Goal: Task Accomplishment & Management: Use online tool/utility

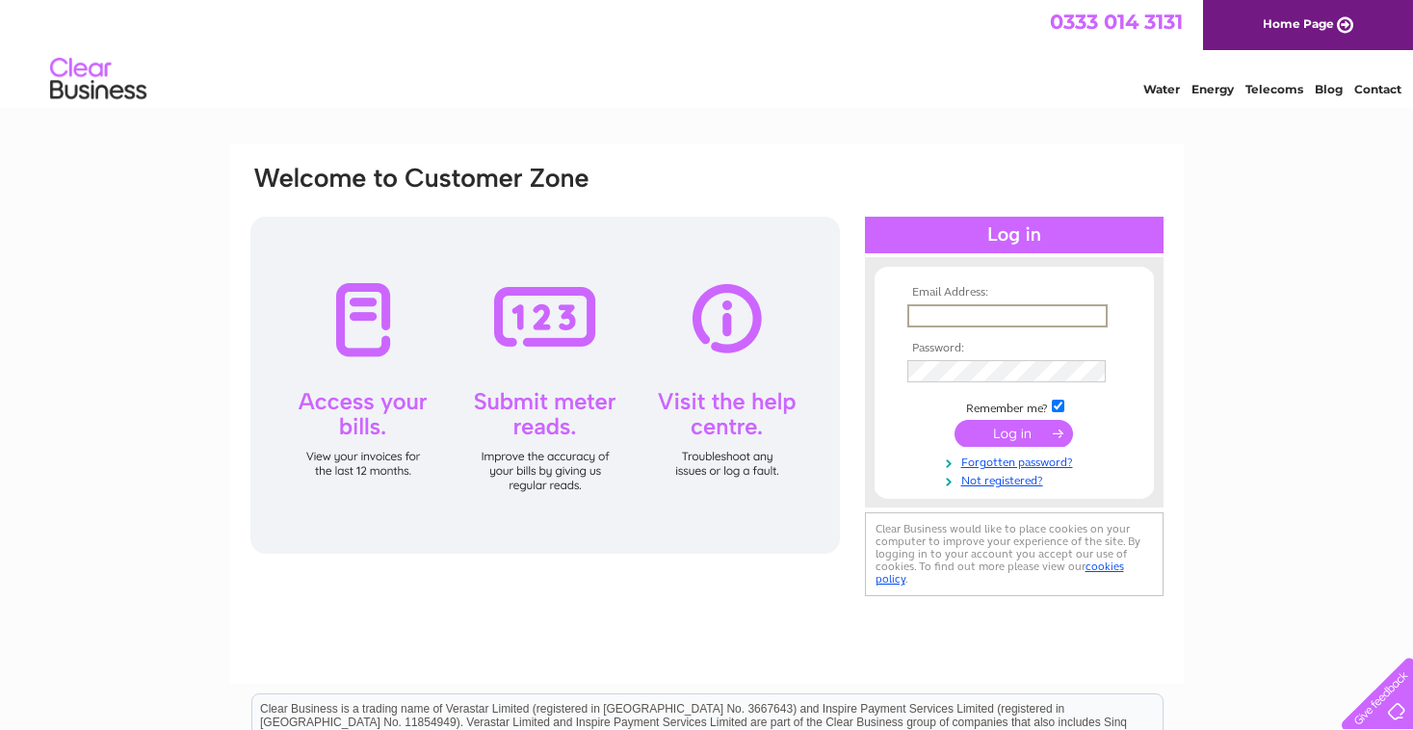
type input "treasurer@edinburghskiclub.org.uk"
click at [1013, 432] on input "submit" at bounding box center [1014, 433] width 118 height 27
click at [1013, 435] on input "submit" at bounding box center [1014, 433] width 118 height 27
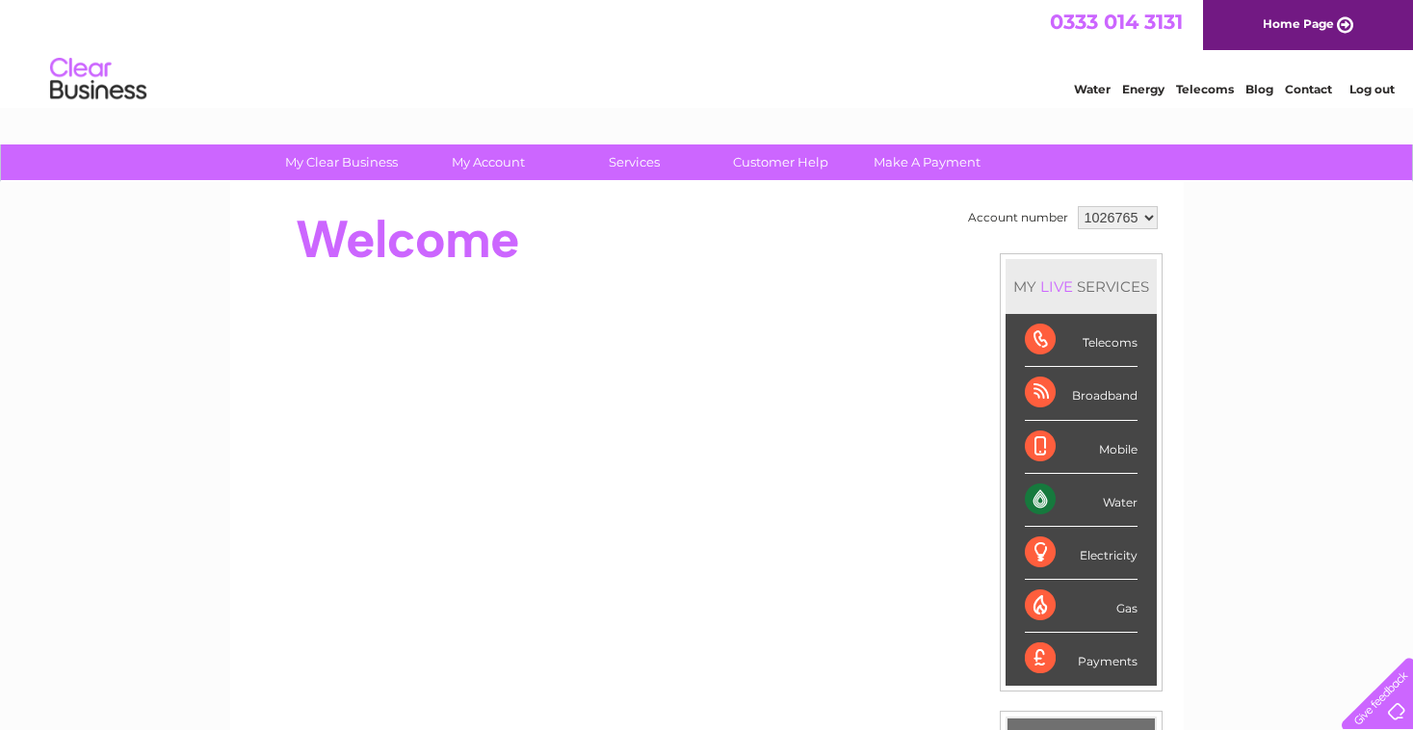
click at [1110, 499] on div "Water" at bounding box center [1081, 500] width 113 height 53
click at [1046, 500] on div "Water" at bounding box center [1081, 500] width 113 height 53
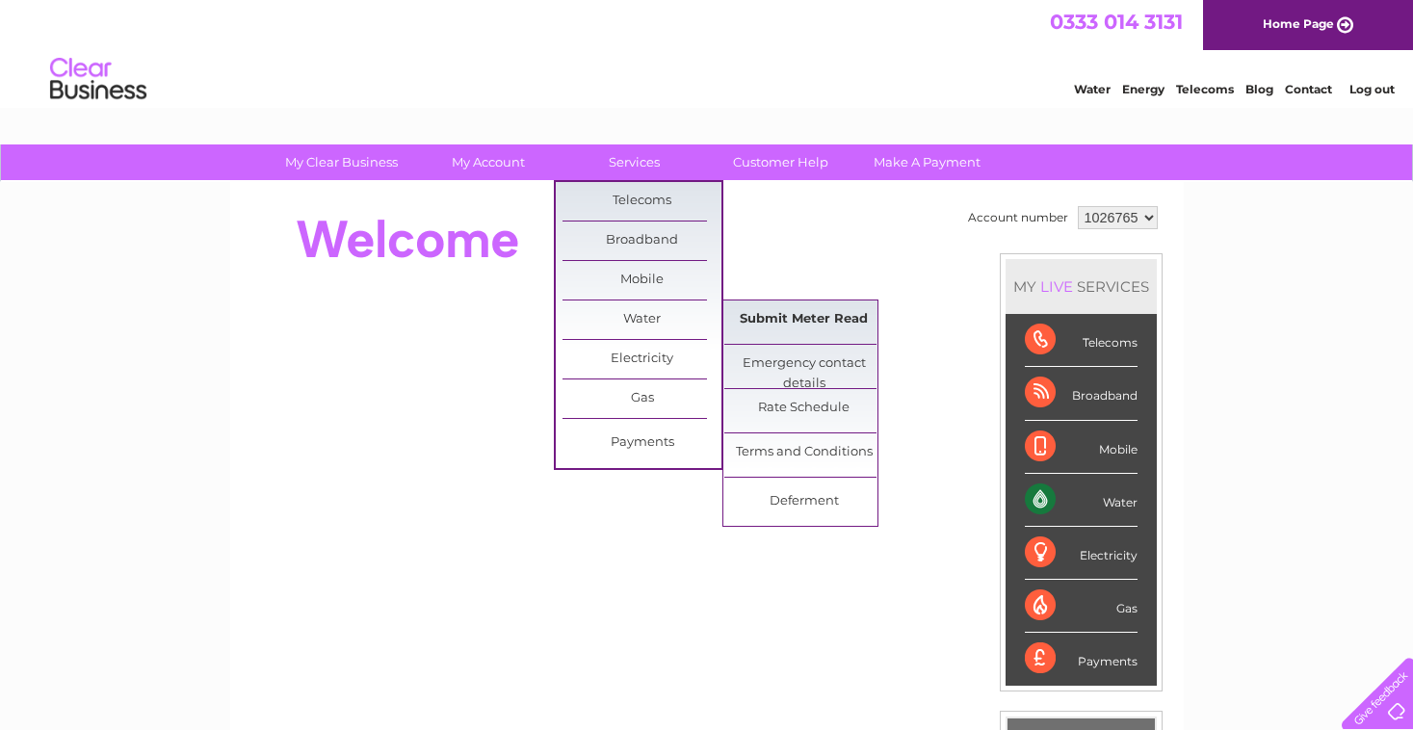
click at [793, 320] on link "Submit Meter Read" at bounding box center [803, 320] width 159 height 39
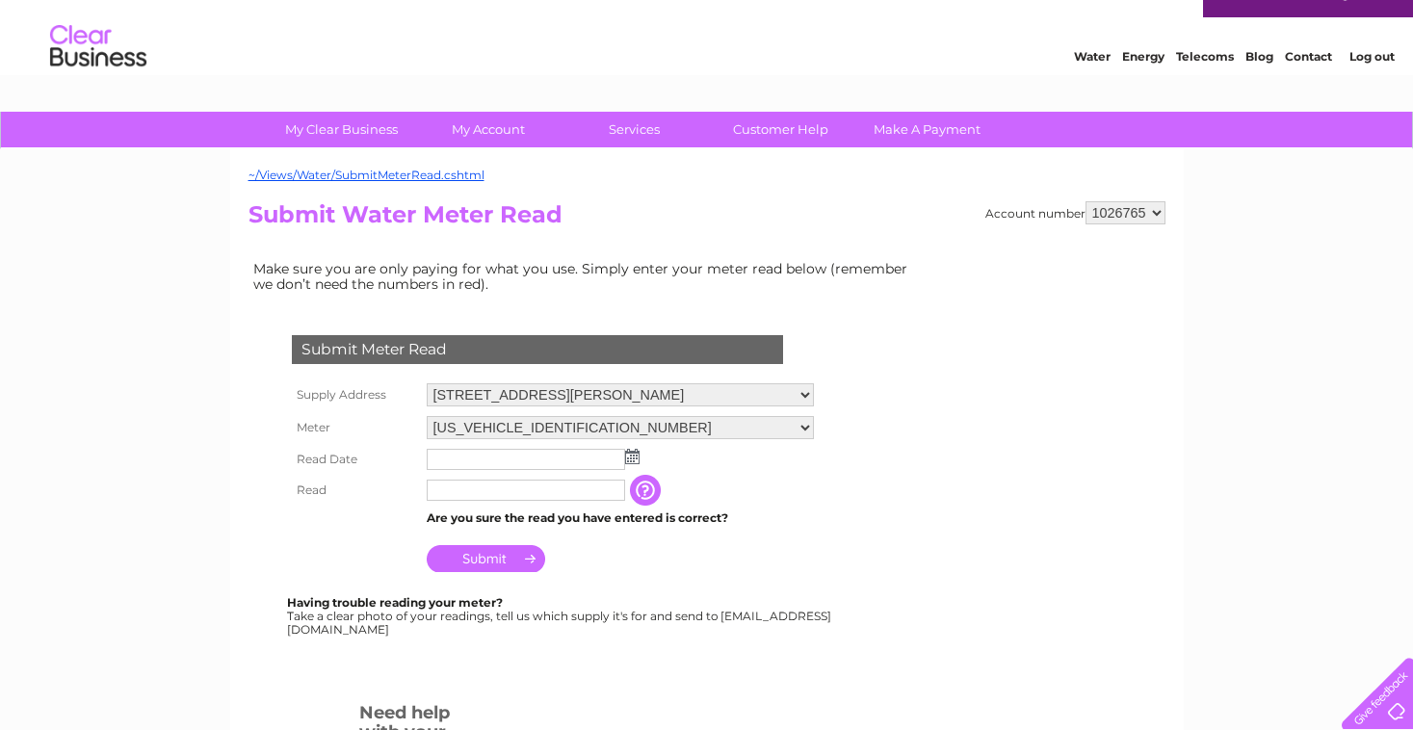
scroll to position [35, 0]
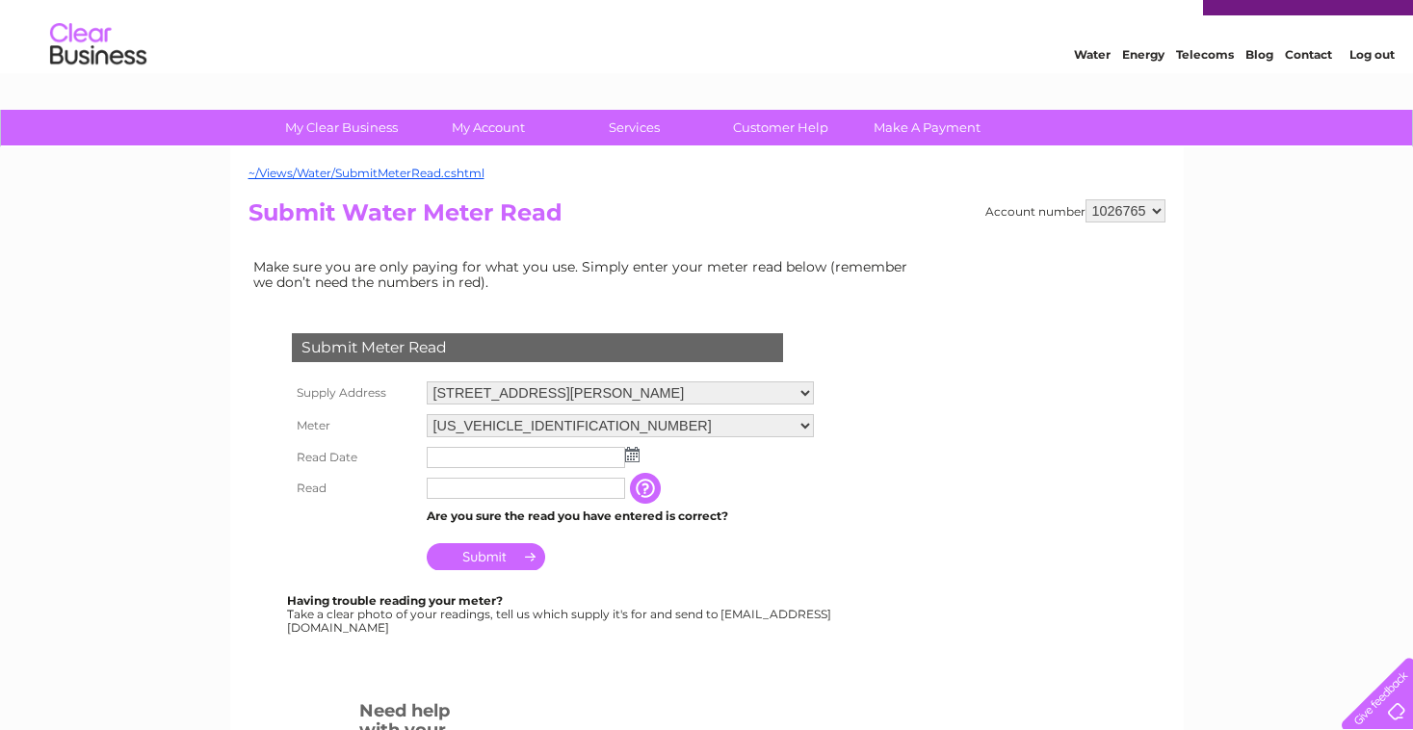
click at [473, 548] on input "Submit" at bounding box center [486, 556] width 118 height 27
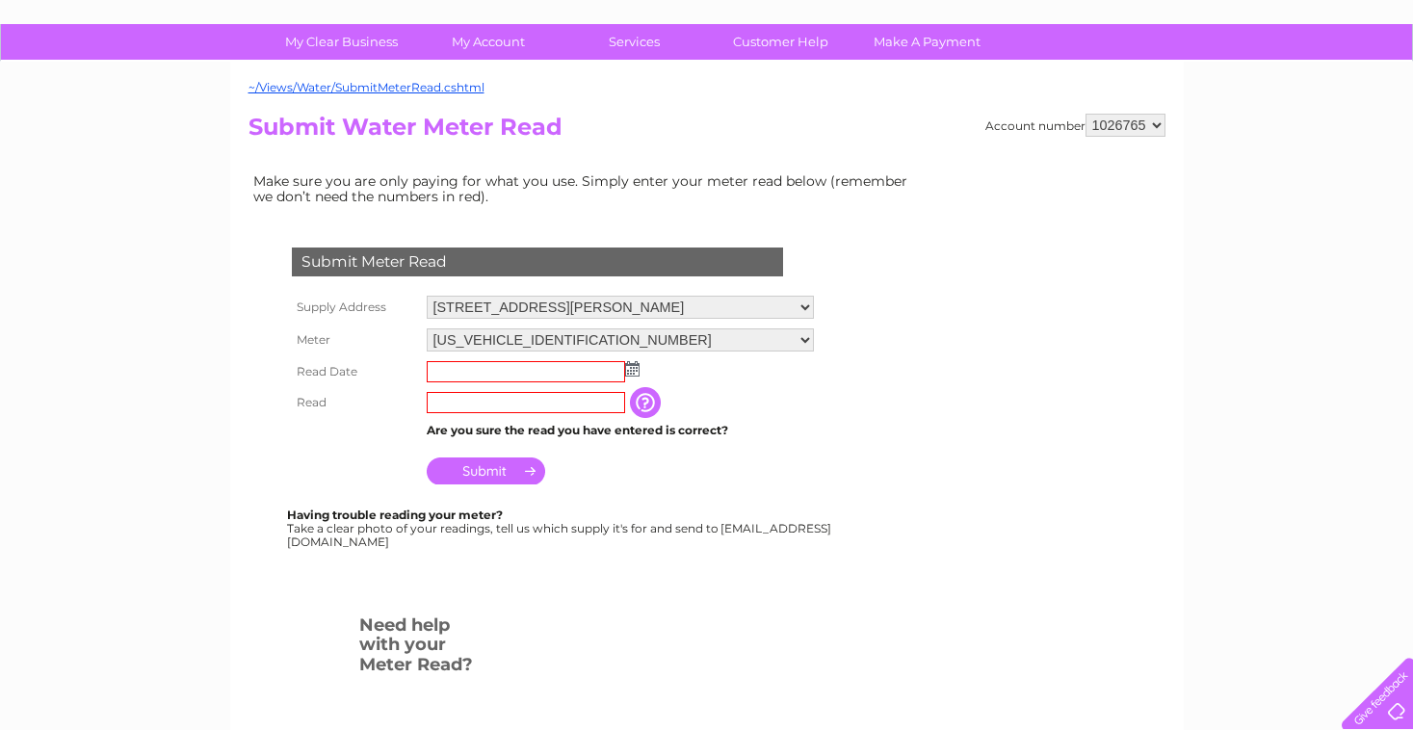
scroll to position [154, 0]
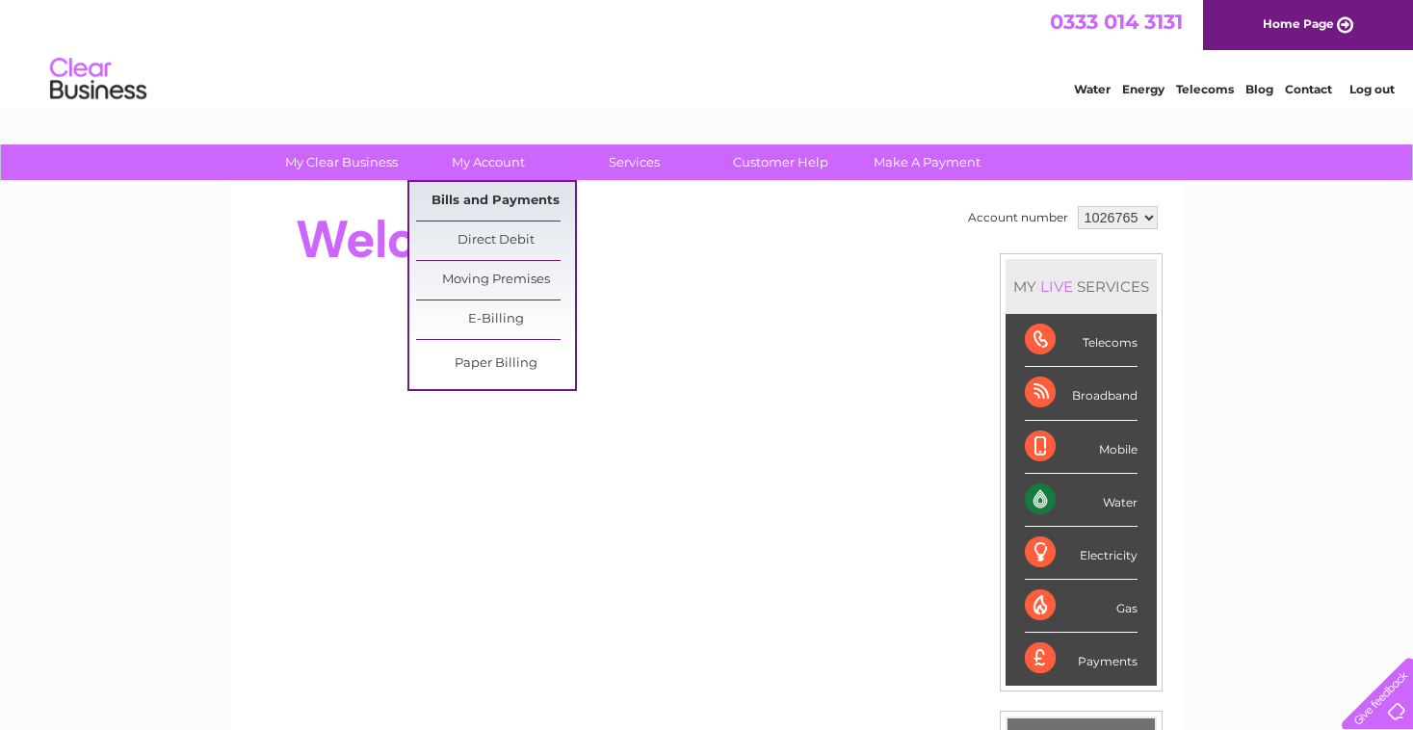
click at [495, 196] on link "Bills and Payments" at bounding box center [495, 201] width 159 height 39
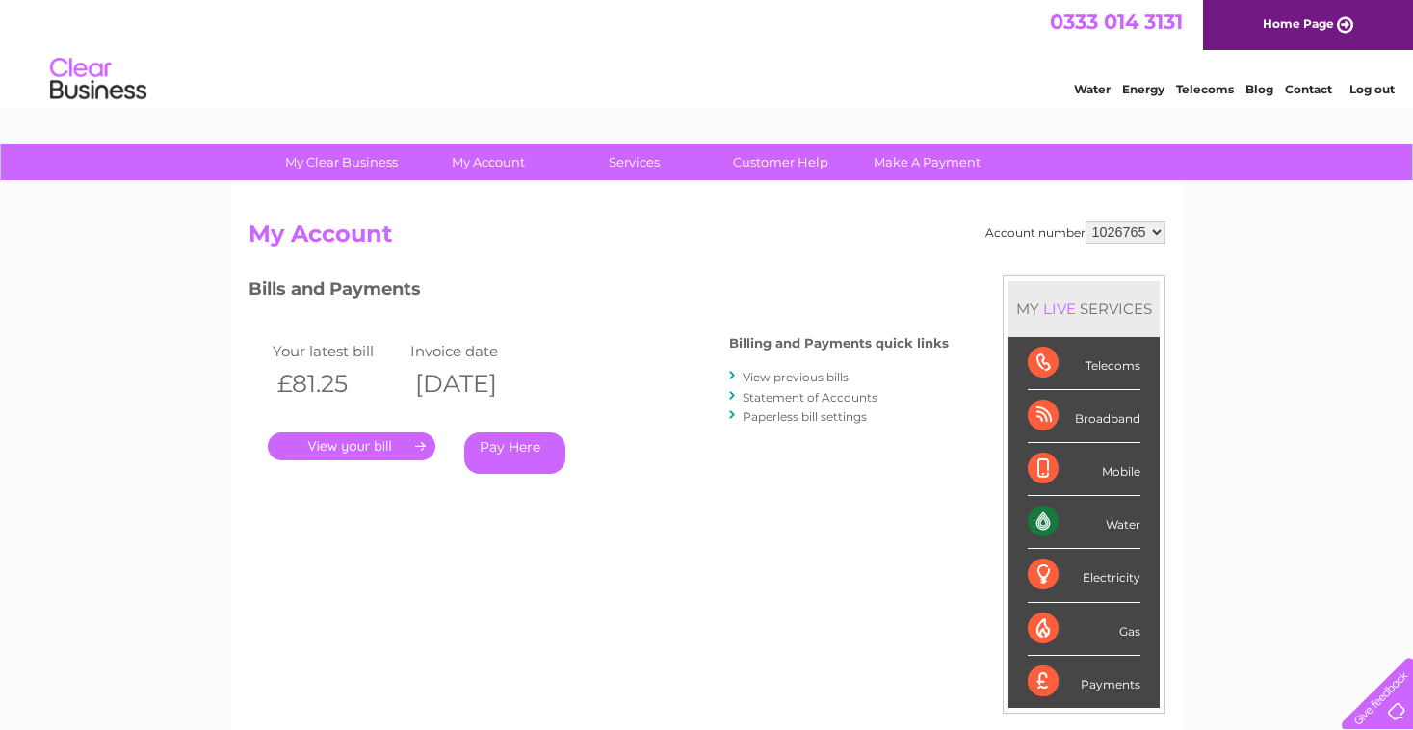
click at [371, 447] on link "." at bounding box center [352, 446] width 168 height 28
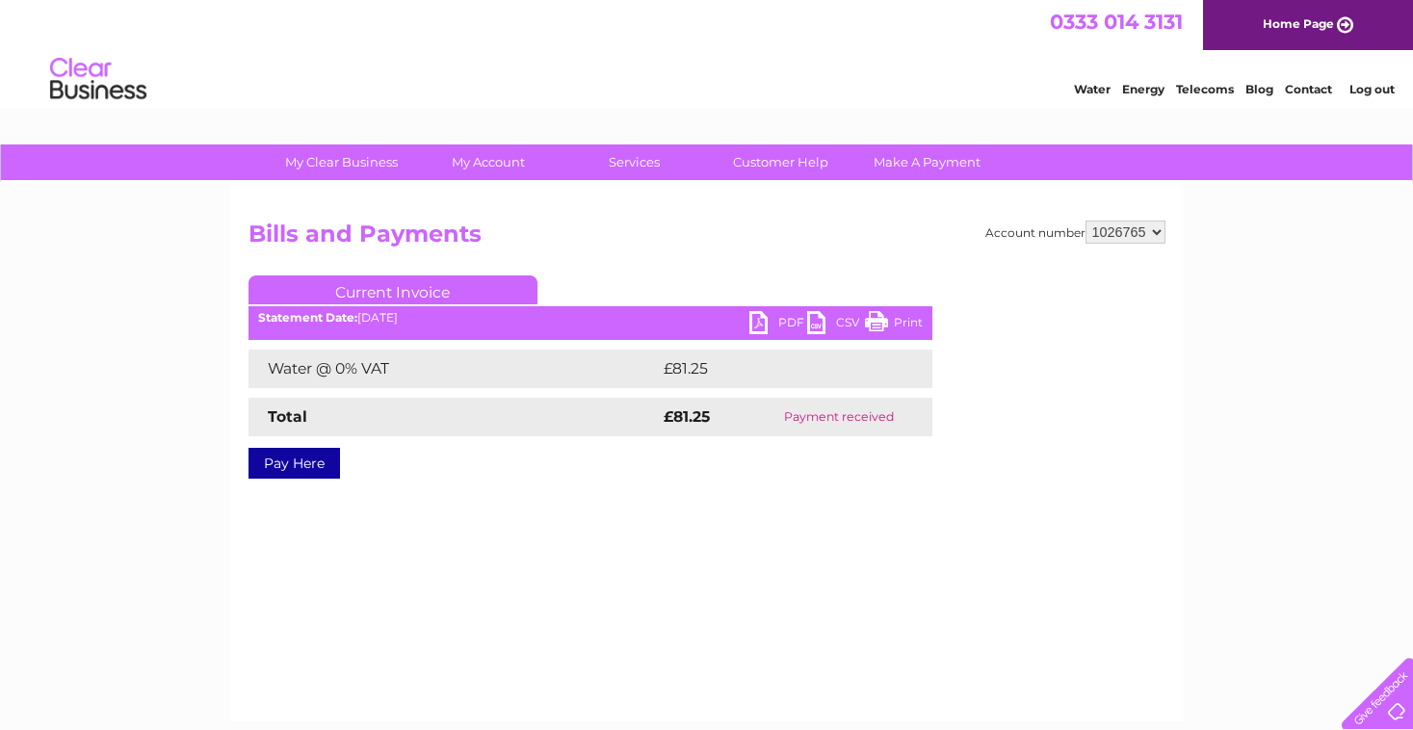
click at [761, 323] on link "PDF" at bounding box center [778, 325] width 58 height 28
